Goal: Task Accomplishment & Management: Use online tool/utility

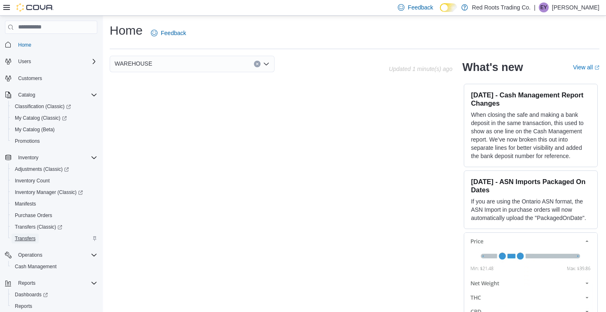
click at [33, 238] on span "Transfers" at bounding box center [25, 238] width 21 height 7
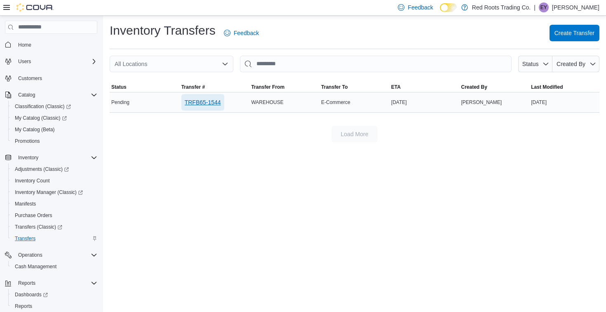
click at [195, 103] on span "TRFB65-1544" at bounding box center [203, 102] width 36 height 8
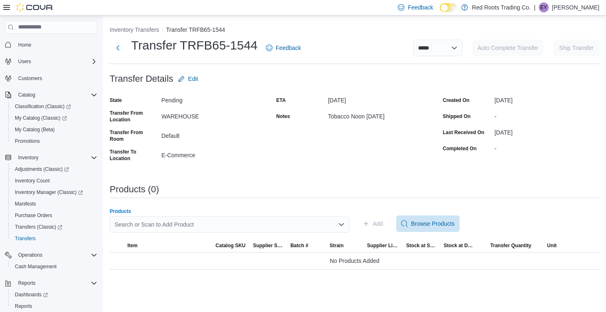
click at [204, 219] on div "Search or Scan to Add Product" at bounding box center [230, 224] width 240 height 17
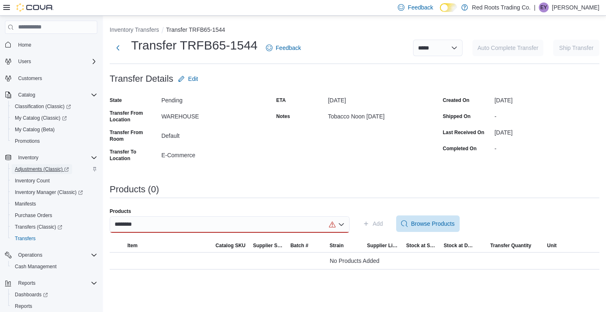
click at [43, 167] on span "Adjustments (Classic)" at bounding box center [42, 169] width 54 height 7
click at [161, 221] on div "********" at bounding box center [230, 224] width 240 height 17
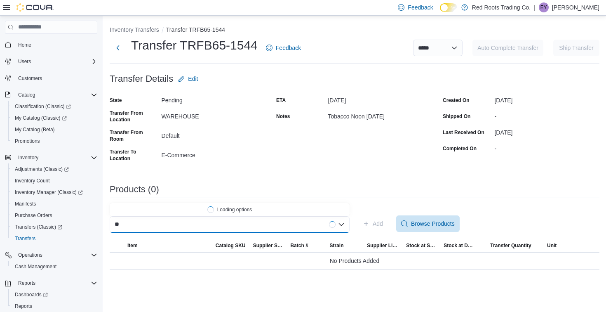
type input "*"
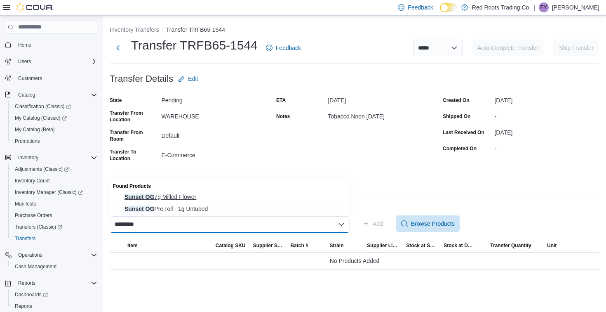
type input "*********"
click at [154, 196] on span "Sunset OG 7g Milled Flower" at bounding box center [235, 197] width 220 height 8
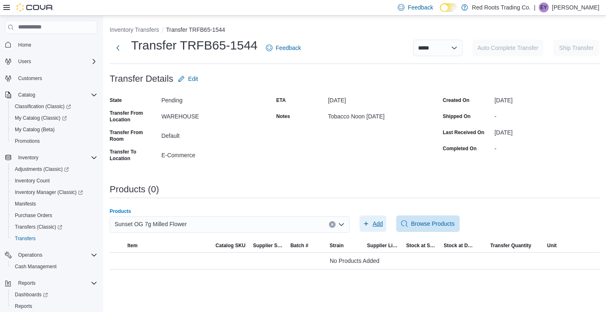
click at [372, 229] on span "Add" at bounding box center [373, 223] width 20 height 17
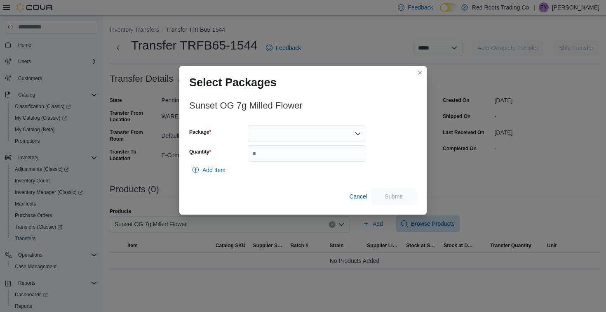
click at [311, 130] on div at bounding box center [307, 133] width 118 height 17
click at [294, 158] on span "1" at bounding box center [312, 160] width 99 height 8
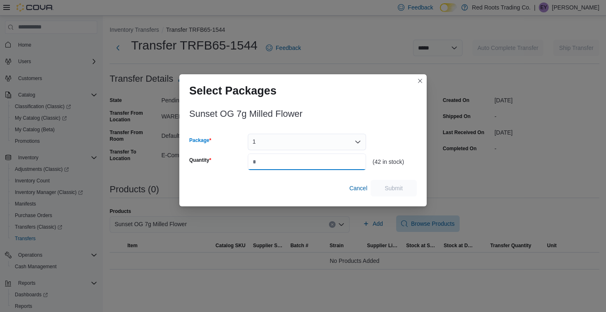
click at [288, 164] on input "Quantity" at bounding box center [307, 161] width 118 height 17
type input "*"
click at [396, 191] on span "Submit" at bounding box center [394, 188] width 18 height 8
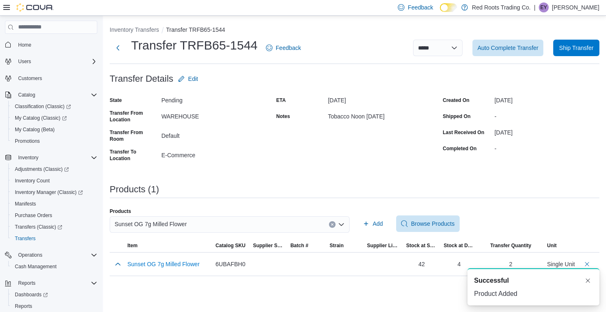
click at [272, 225] on div "Sunset OG 7g Milled Flower" at bounding box center [230, 224] width 240 height 17
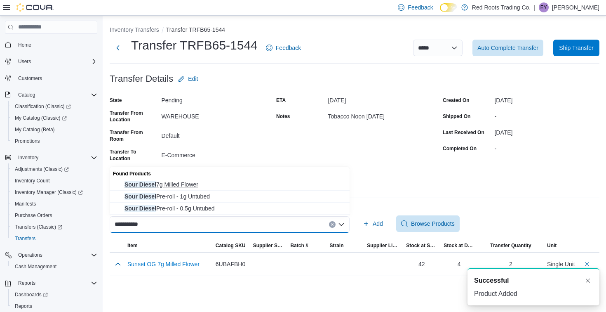
type input "**********"
click at [256, 181] on span "Sour Diesel 7g Milled Flower" at bounding box center [235, 184] width 220 height 8
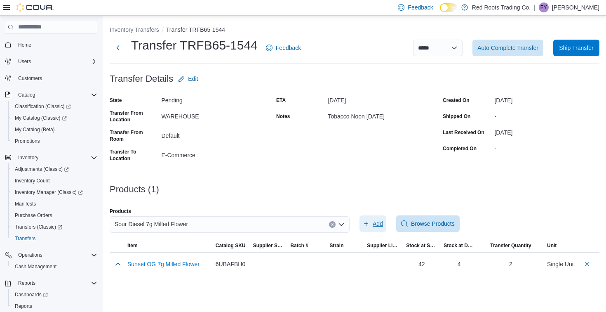
click at [377, 224] on span "Add" at bounding box center [378, 223] width 10 height 8
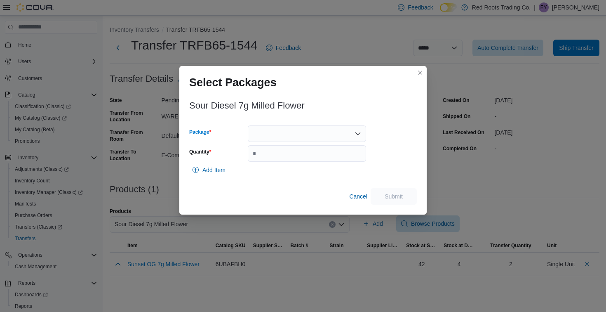
click at [290, 129] on div at bounding box center [307, 133] width 118 height 17
click at [284, 162] on span "1" at bounding box center [312, 160] width 99 height 8
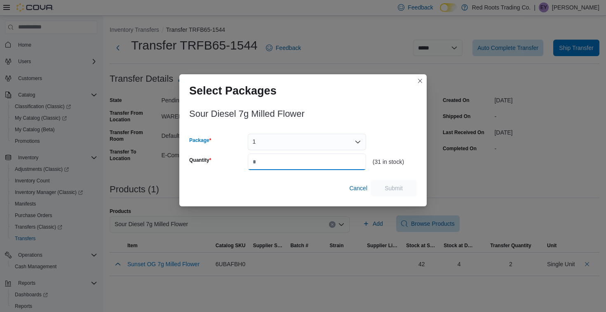
click at [284, 162] on input "Quantity" at bounding box center [307, 161] width 118 height 17
type input "*"
click at [394, 182] on span "Submit" at bounding box center [394, 187] width 36 height 17
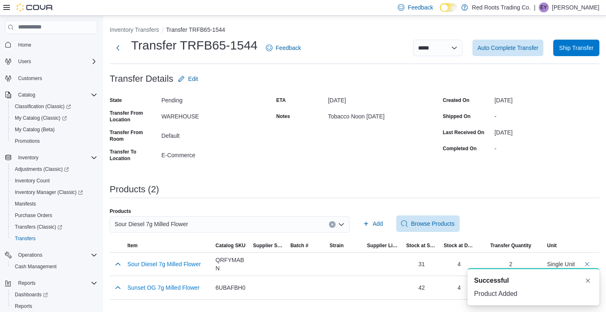
click at [283, 222] on div "Sour Diesel 7g Milled Flower" at bounding box center [230, 224] width 240 height 17
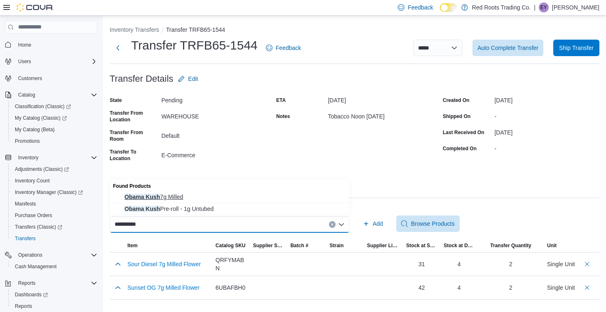
type input "**********"
click at [273, 197] on span "Obama Kush 7g Milled" at bounding box center [235, 197] width 220 height 8
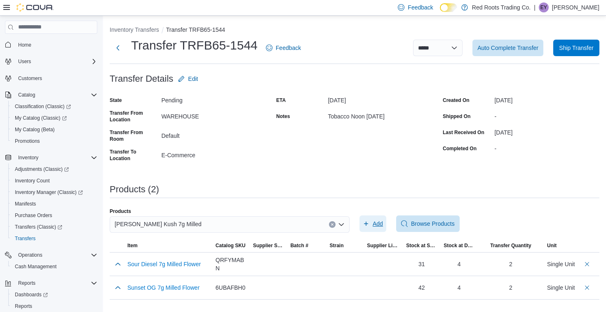
click at [375, 225] on span "Add" at bounding box center [378, 223] width 10 height 8
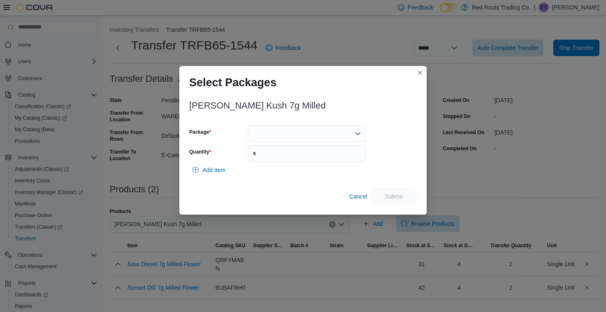
click at [344, 137] on div at bounding box center [307, 133] width 118 height 17
click at [328, 161] on span "1" at bounding box center [312, 160] width 99 height 8
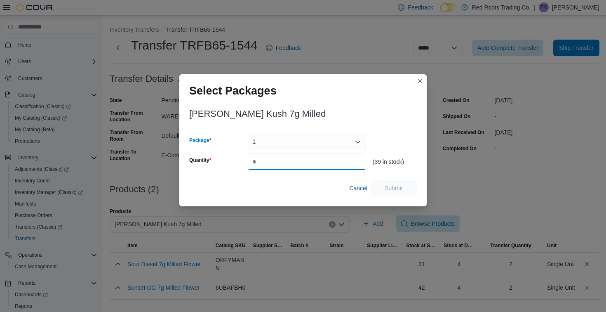
click at [328, 161] on input "Quantity" at bounding box center [307, 161] width 118 height 17
type input "*"
click at [406, 189] on span "Submit" at bounding box center [394, 187] width 36 height 17
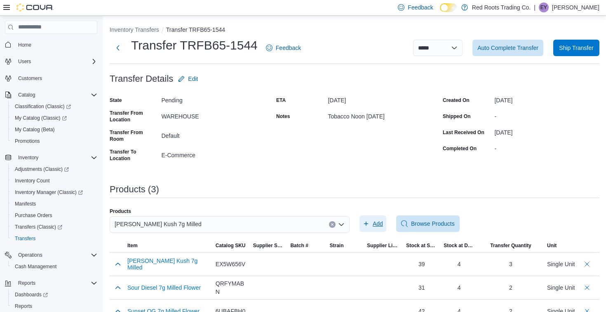
scroll to position [18, 0]
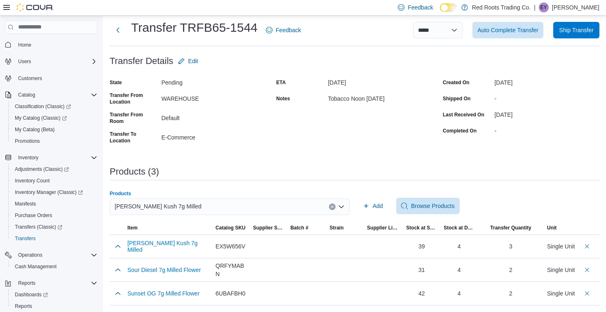
click at [256, 208] on div "Obama Kush 7g Milled" at bounding box center [230, 206] width 240 height 17
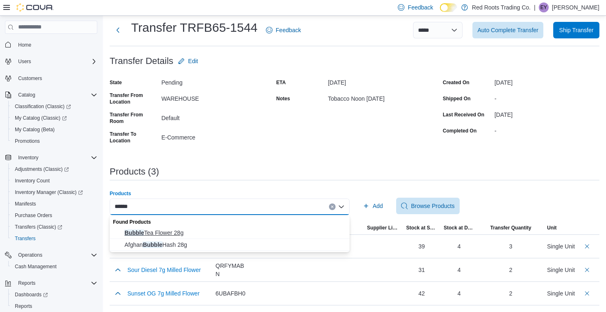
type input "******"
click at [250, 234] on span "Bubble Tea Flower 28g" at bounding box center [235, 233] width 220 height 8
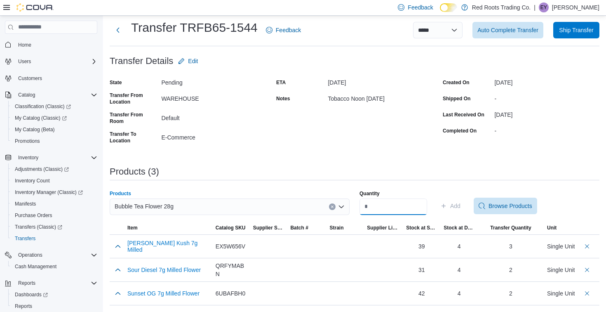
click at [382, 206] on input "Quantity" at bounding box center [394, 206] width 68 height 17
type input "*"
click at [461, 209] on span "Add" at bounding box center [455, 206] width 10 height 8
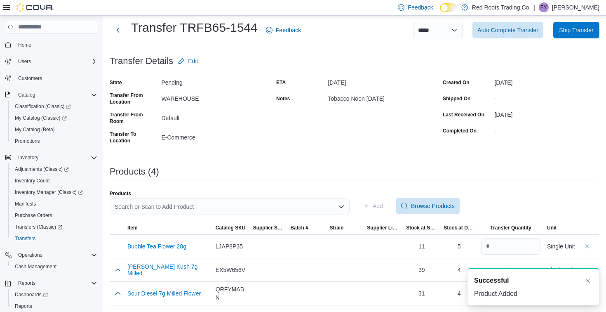
scroll to position [0, 0]
click at [304, 207] on div "Search or Scan to Add Product" at bounding box center [230, 206] width 240 height 17
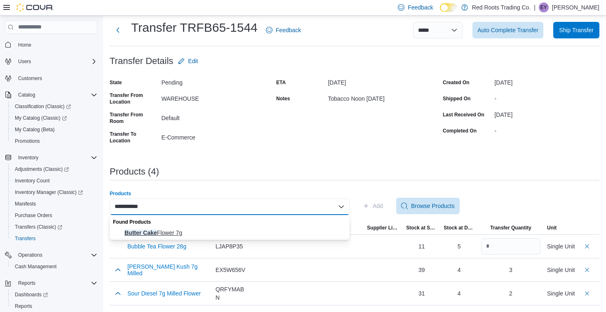
type input "**********"
click at [306, 232] on span "Butter Cake Flower 7g" at bounding box center [235, 233] width 220 height 8
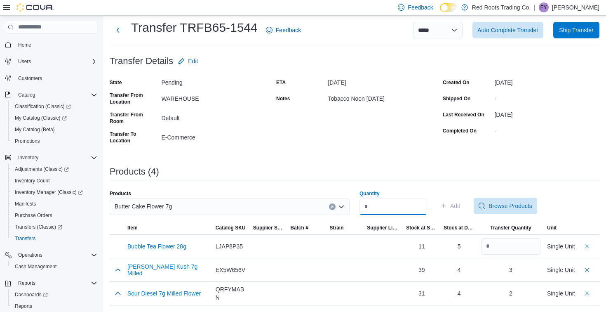
click at [382, 210] on input "Quantity" at bounding box center [394, 206] width 68 height 17
type input "*"
click at [455, 207] on span "Add" at bounding box center [451, 206] width 20 height 17
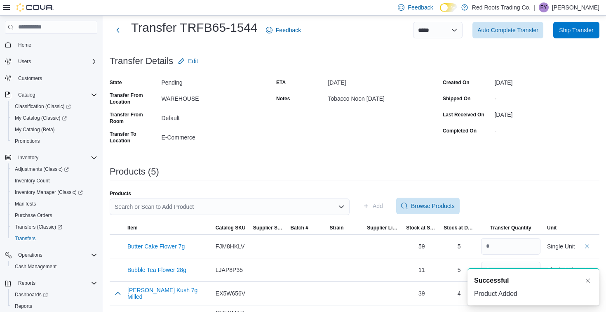
click at [269, 209] on div "Search or Scan to Add Product" at bounding box center [230, 206] width 240 height 17
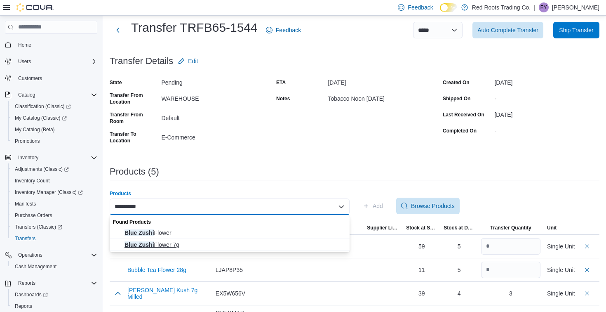
type input "**********"
click at [243, 245] on span "Blue Zushi Flower 7g" at bounding box center [235, 244] width 220 height 8
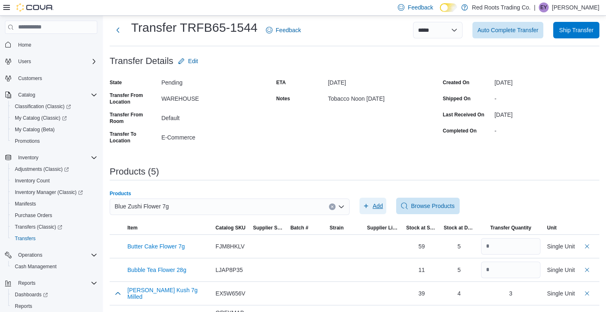
click at [371, 208] on span "Add" at bounding box center [373, 206] width 20 height 17
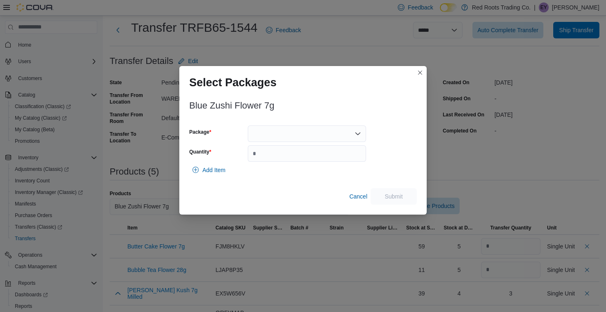
click at [315, 134] on div at bounding box center [307, 133] width 118 height 17
click at [315, 163] on span "1" at bounding box center [312, 160] width 99 height 8
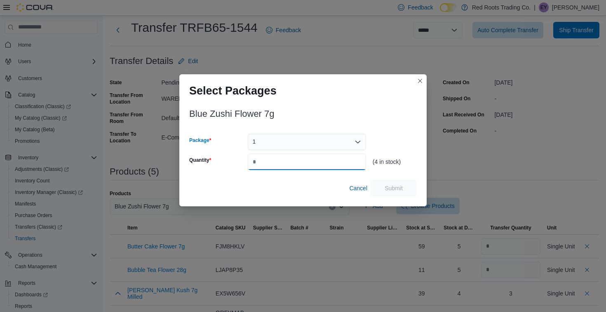
click at [315, 163] on input "Quantity" at bounding box center [307, 161] width 118 height 17
type input "*"
click at [391, 191] on span "Submit" at bounding box center [394, 188] width 18 height 8
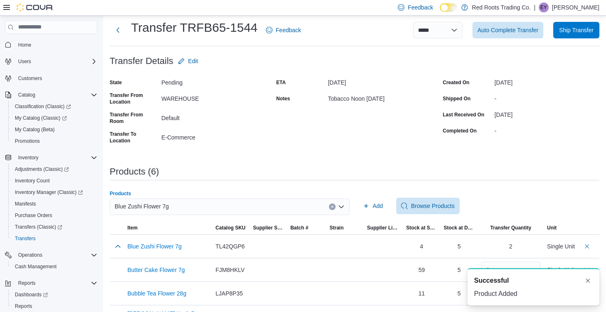
click at [198, 204] on div "Blue Zushi Flower 7g" at bounding box center [230, 206] width 240 height 17
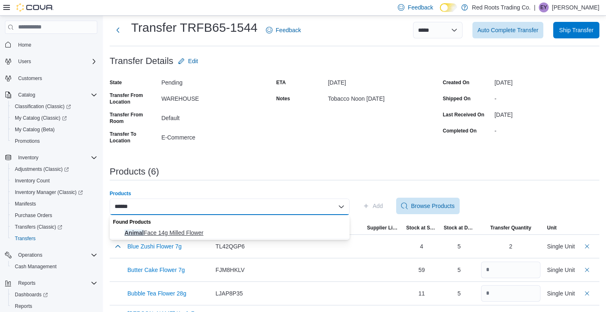
type input "******"
click at [198, 230] on span "Animal Face 14g Milled Flower" at bounding box center [235, 233] width 220 height 8
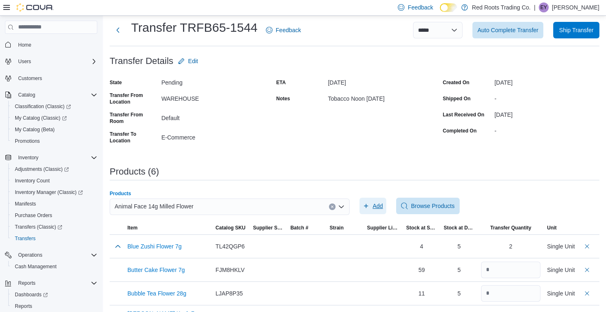
click at [374, 205] on span "Add" at bounding box center [378, 206] width 10 height 8
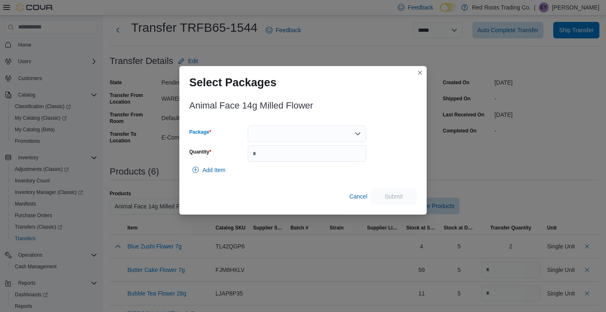
click at [321, 137] on div at bounding box center [307, 133] width 118 height 17
click at [315, 160] on span "1" at bounding box center [312, 160] width 99 height 8
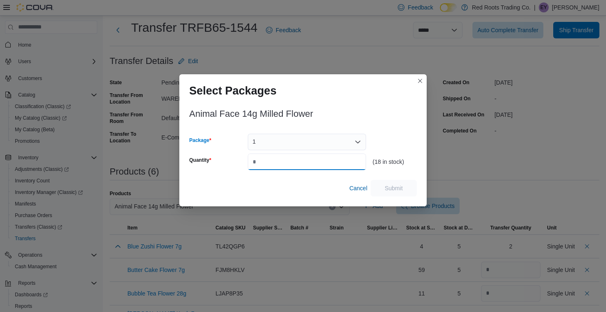
click at [313, 160] on input "Quantity" at bounding box center [307, 161] width 118 height 17
type input "*"
click at [382, 184] on span "Submit" at bounding box center [394, 187] width 36 height 17
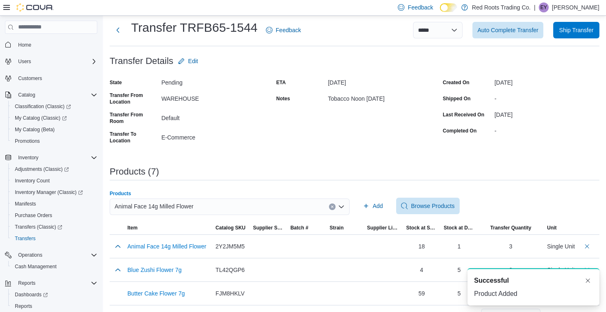
click at [293, 209] on div "Animal Face 14g Milled Flower" at bounding box center [230, 206] width 240 height 17
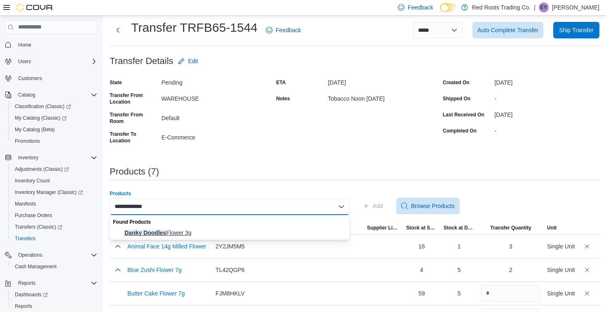
type input "**********"
click at [273, 229] on span "Danky Doodles Flower 3g" at bounding box center [235, 233] width 220 height 8
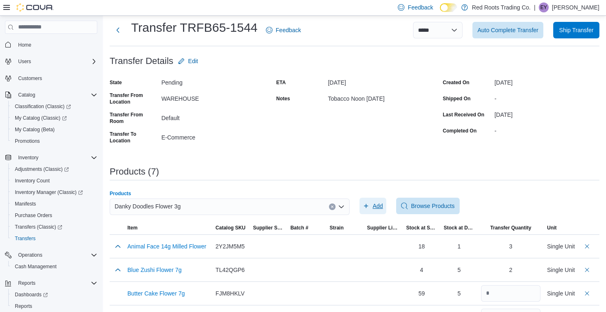
click at [378, 204] on span "Add" at bounding box center [378, 206] width 10 height 8
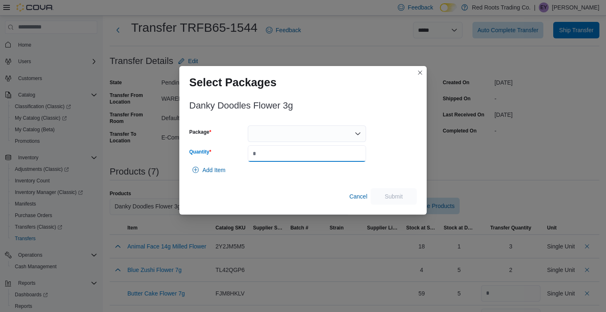
click at [314, 152] on input "Quantity" at bounding box center [307, 153] width 118 height 17
type input "*"
click at [306, 134] on div at bounding box center [307, 133] width 118 height 17
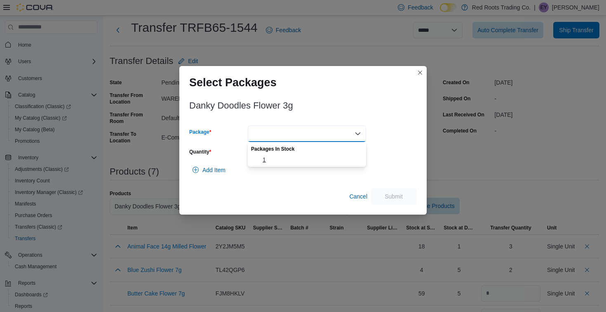
click at [302, 158] on span "1" at bounding box center [312, 160] width 99 height 8
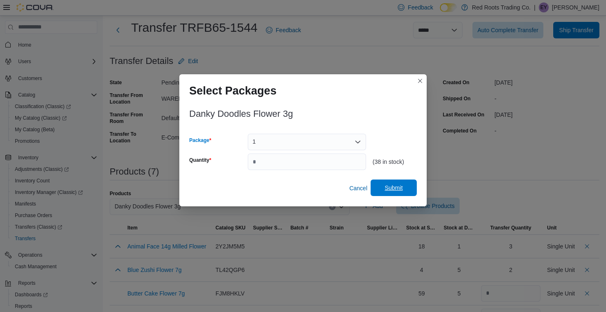
click at [399, 192] on span "Submit" at bounding box center [394, 187] width 36 height 17
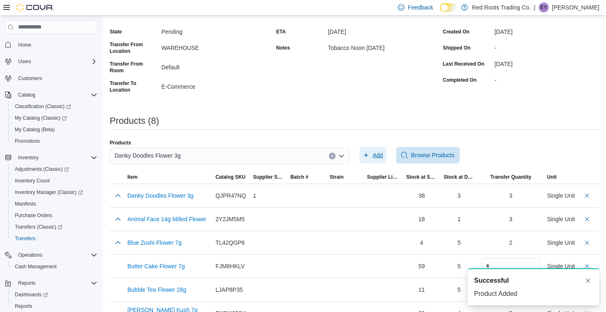
scroll to position [52, 0]
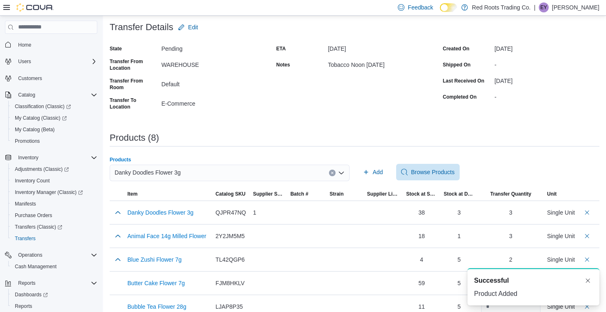
click at [249, 169] on div "Danky Doodles Flower 3g" at bounding box center [230, 173] width 240 height 17
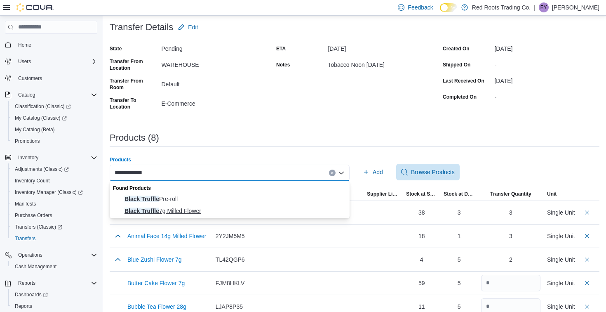
type input "**********"
click at [238, 210] on span "Black Truffle 7g Milled Flower" at bounding box center [235, 211] width 220 height 8
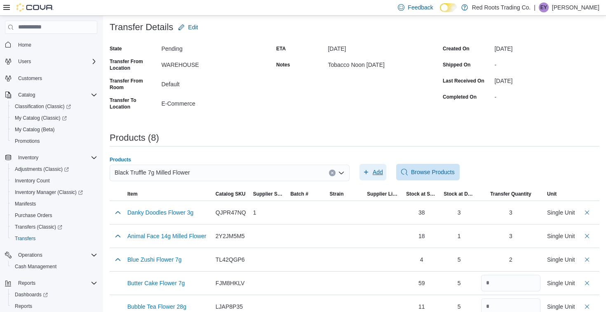
click at [369, 169] on icon "button" at bounding box center [366, 172] width 7 height 7
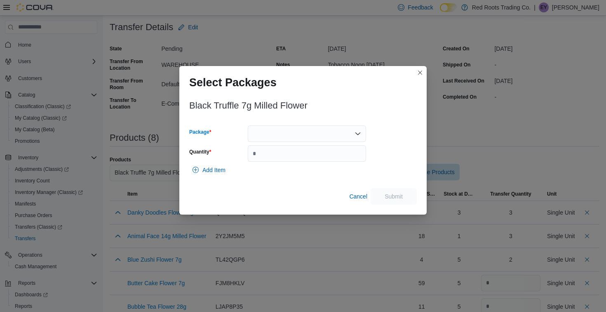
click at [299, 135] on div at bounding box center [307, 133] width 118 height 17
click at [297, 160] on span "1" at bounding box center [312, 160] width 99 height 8
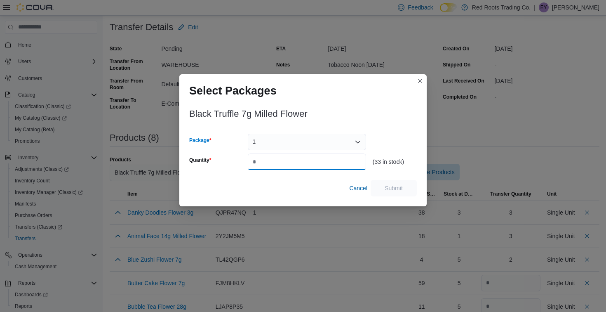
click at [297, 160] on input "Quantity" at bounding box center [307, 161] width 118 height 17
type input "*"
click at [400, 187] on span "Submit" at bounding box center [394, 188] width 18 height 8
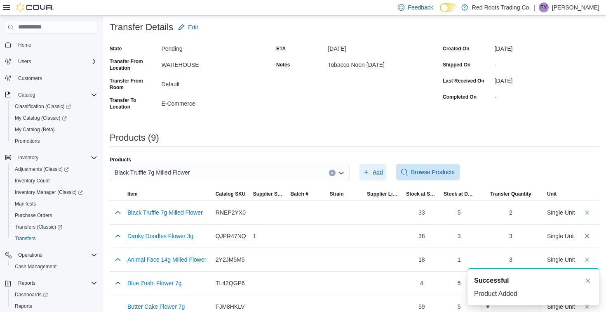
scroll to position [0, 0]
click at [293, 169] on div "Black Truffle 7g Milled Flower" at bounding box center [230, 173] width 240 height 17
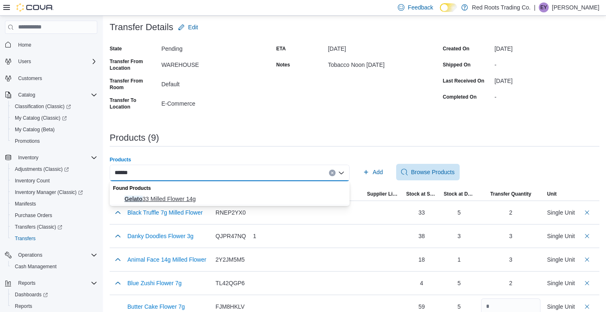
type input "******"
click at [284, 201] on span "Gelato 33 Milled Flower 14g" at bounding box center [235, 199] width 220 height 8
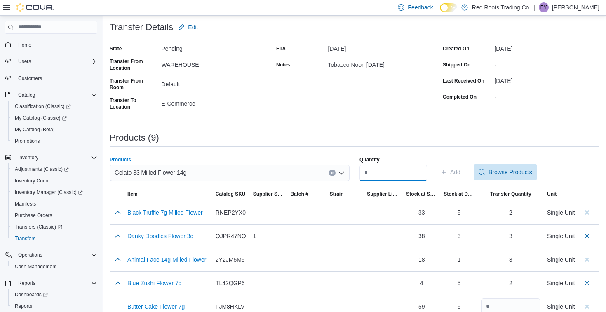
click at [385, 175] on input "Quantity" at bounding box center [394, 173] width 68 height 17
type input "*"
click at [447, 170] on icon "button" at bounding box center [444, 172] width 7 height 7
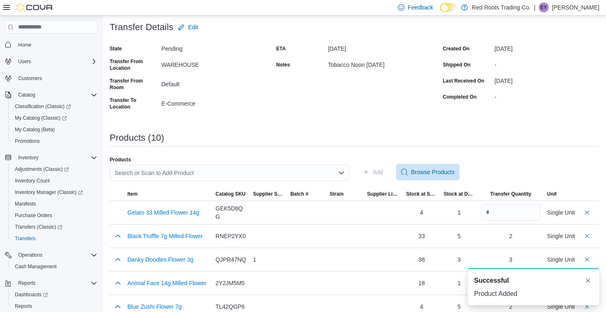
click at [275, 171] on div "Search or Scan to Add Product" at bounding box center [230, 173] width 240 height 17
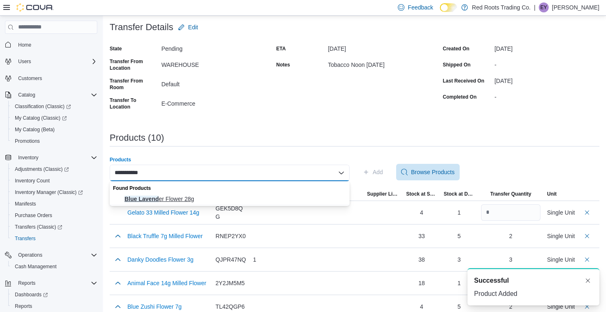
type input "**********"
click at [277, 196] on span "Blue Lavend er Flower 28g" at bounding box center [235, 199] width 220 height 8
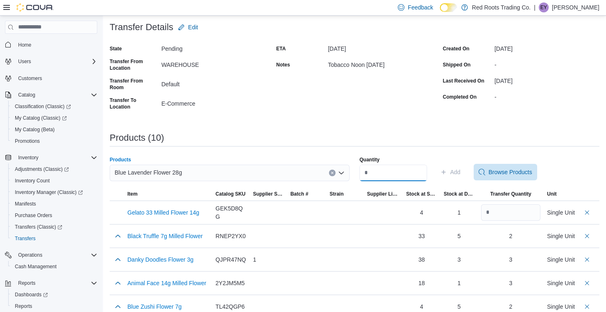
click at [372, 172] on input "Quantity" at bounding box center [394, 173] width 68 height 17
type input "*"
click at [454, 168] on span "Add" at bounding box center [451, 172] width 20 height 17
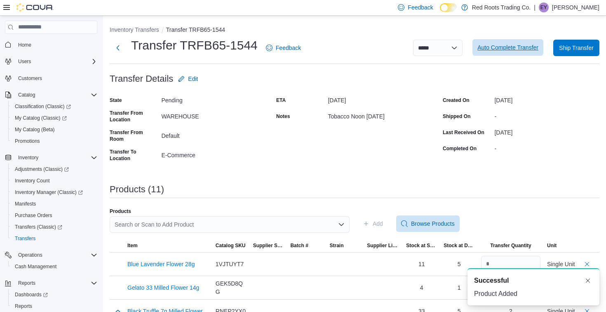
click at [488, 50] on span "Auto Complete Transfer" at bounding box center [508, 47] width 61 height 8
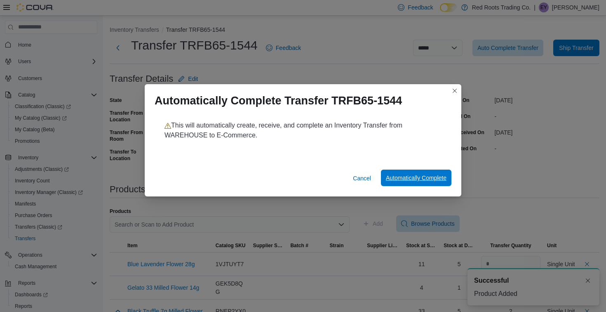
click at [401, 176] on span "Automatically Complete" at bounding box center [416, 178] width 61 height 8
